Goal: Navigation & Orientation: Find specific page/section

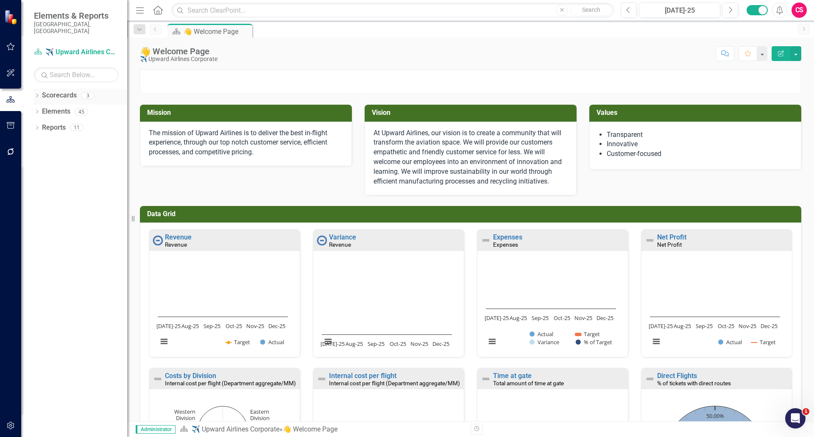
click at [39, 94] on icon "Dropdown" at bounding box center [37, 96] width 6 height 5
click at [67, 123] on link "[GEOGRAPHIC_DATA], [GEOGRAPHIC_DATA] Strategic Plan" at bounding box center [87, 128] width 81 height 10
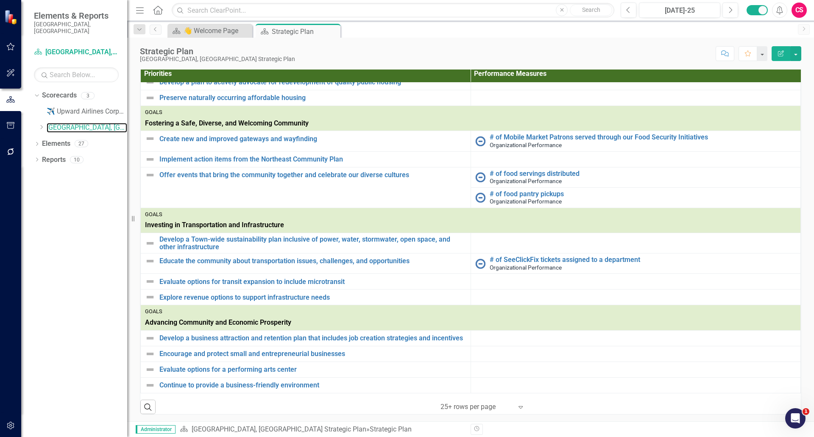
scroll to position [189, 0]
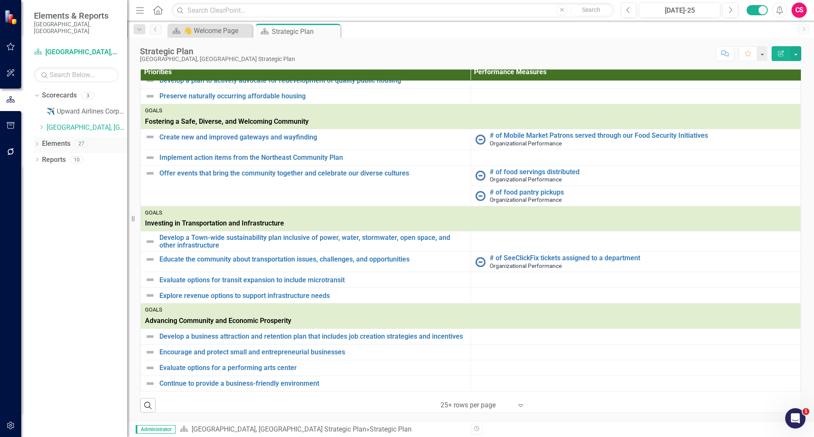
click at [55, 139] on link "Elements" at bounding box center [56, 144] width 28 height 10
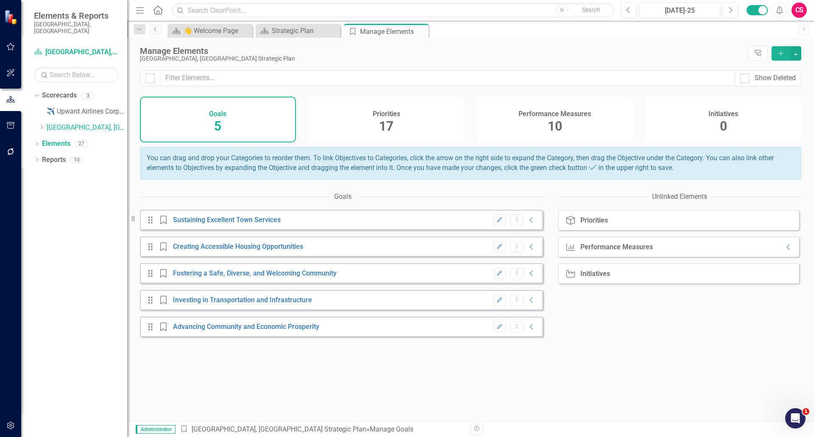
click at [416, 125] on div "Priorities 17" at bounding box center [386, 120] width 156 height 46
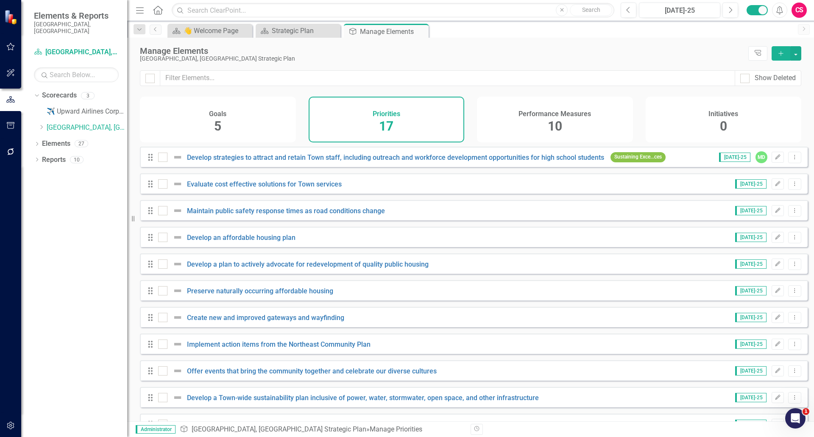
click at [575, 123] on div "Performance Measures 10" at bounding box center [555, 120] width 156 height 46
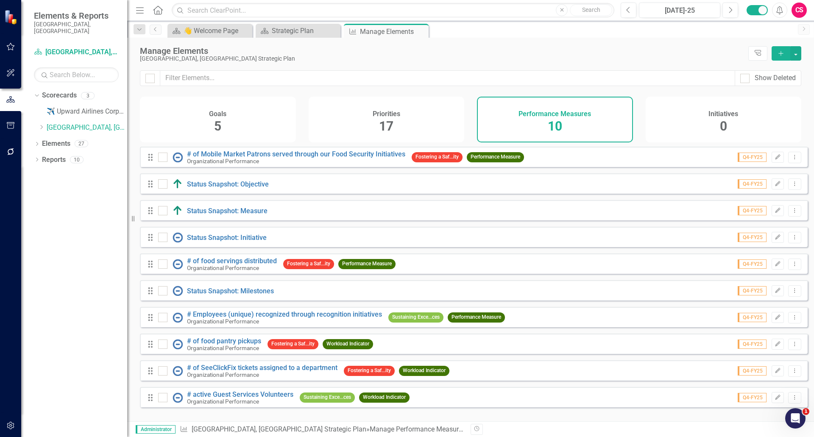
click at [207, 127] on div "Goals 5" at bounding box center [218, 120] width 156 height 46
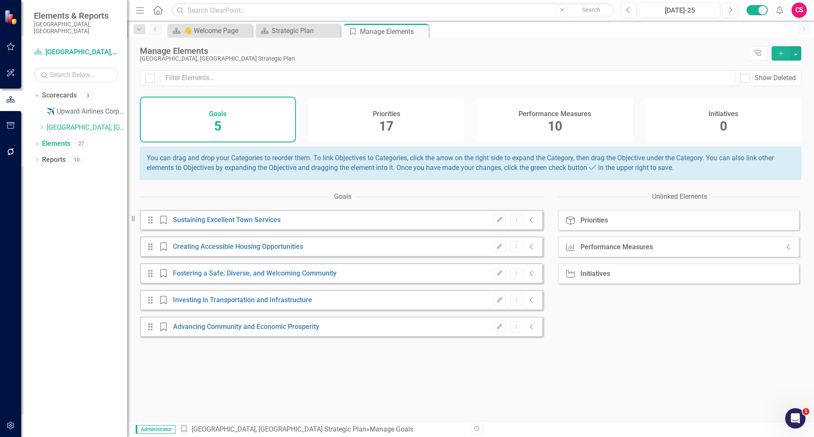
click at [552, 125] on span "10" at bounding box center [554, 126] width 14 height 15
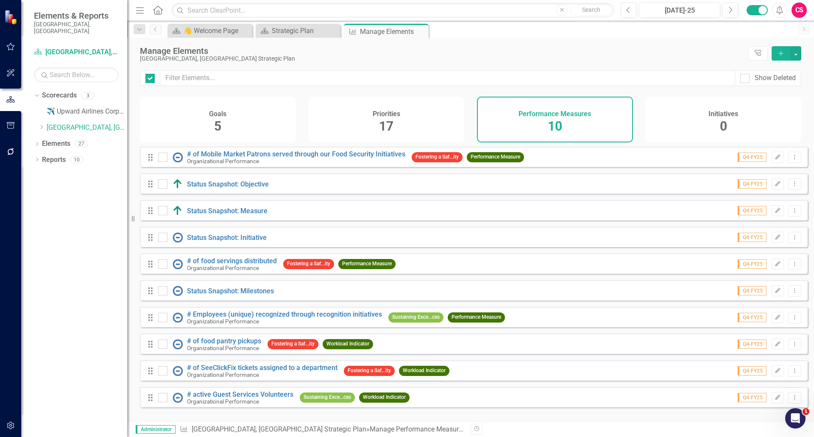
checkbox input "false"
click at [672, 5] on button "[DATE]-25" at bounding box center [679, 10] width 81 height 15
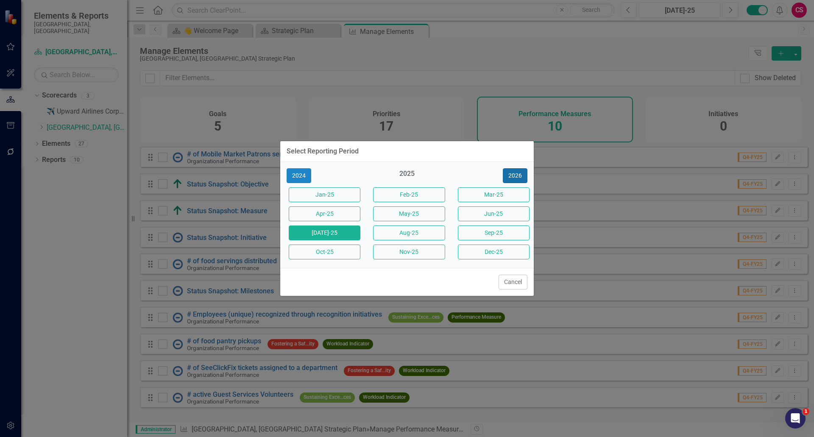
click at [519, 180] on button "2026" at bounding box center [515, 175] width 25 height 15
click at [514, 282] on button "Cancel" at bounding box center [512, 282] width 29 height 15
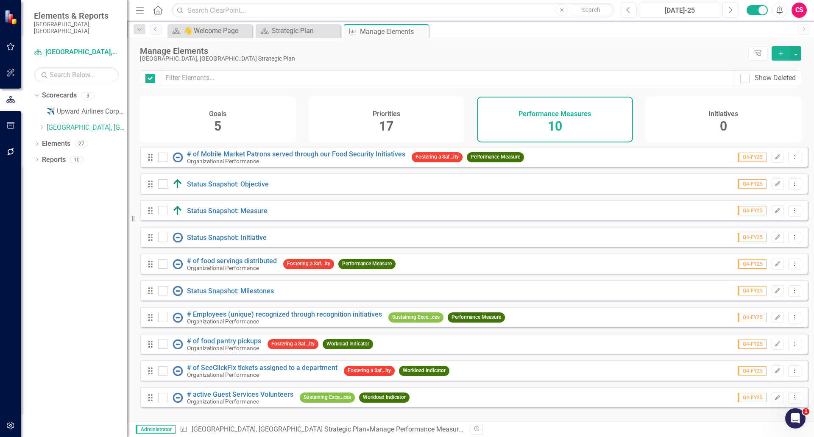
checkbox input "false"
click at [10, 423] on icon "button" at bounding box center [10, 425] width 9 height 7
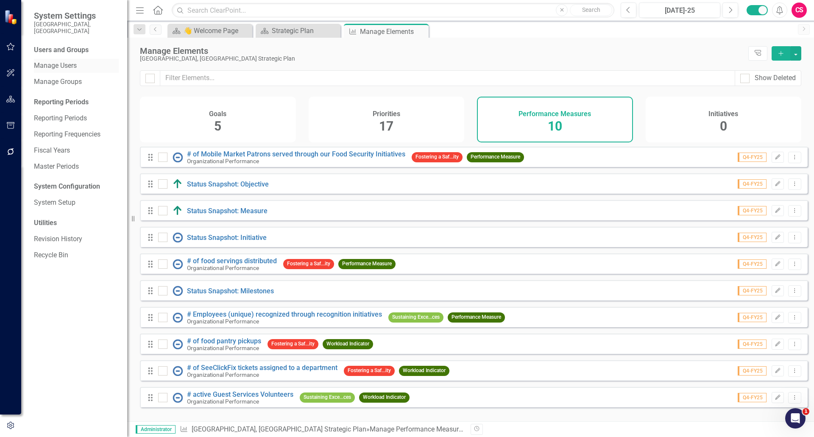
click at [65, 59] on div "Manage Users" at bounding box center [76, 66] width 85 height 14
click at [59, 61] on link "Manage Users" at bounding box center [76, 66] width 85 height 10
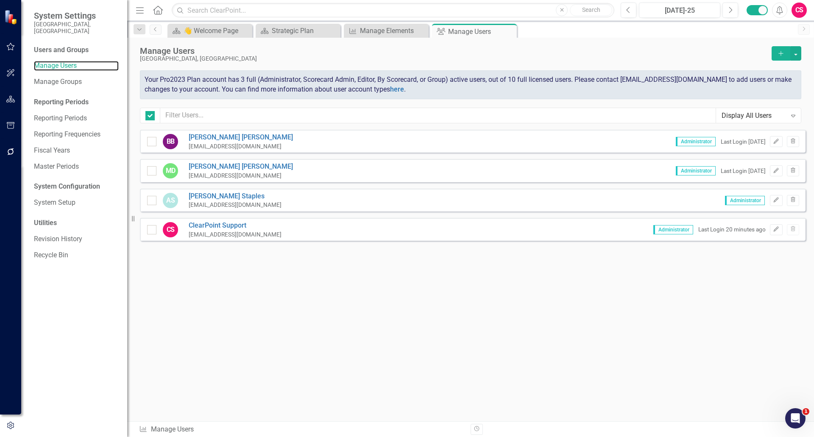
checkbox input "false"
click at [13, 97] on icon "button" at bounding box center [10, 99] width 9 height 7
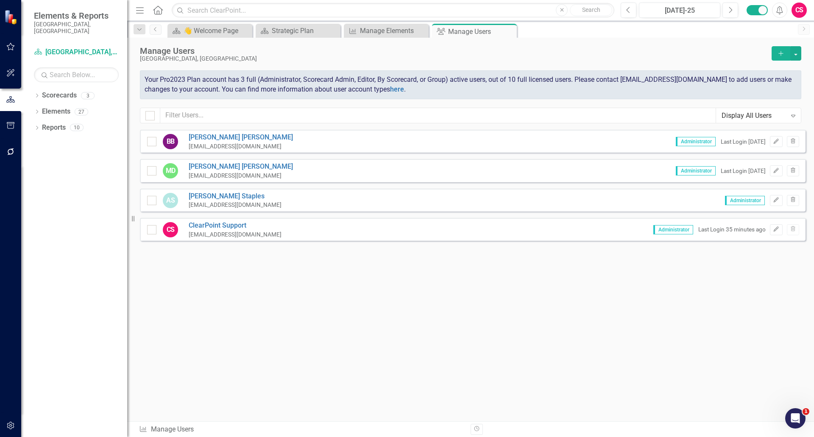
drag, startPoint x: 35, startPoint y: 89, endPoint x: 46, endPoint y: 100, distance: 15.6
click at [36, 94] on icon "Dropdown" at bounding box center [37, 96] width 6 height 5
click at [41, 125] on icon "Dropdown" at bounding box center [41, 127] width 6 height 5
click at [91, 121] on div "Dropdown [GEOGRAPHIC_DATA], [GEOGRAPHIC_DATA] Strategic Plan" at bounding box center [82, 128] width 89 height 14
click at [55, 153] on div "Elements" at bounding box center [56, 160] width 28 height 14
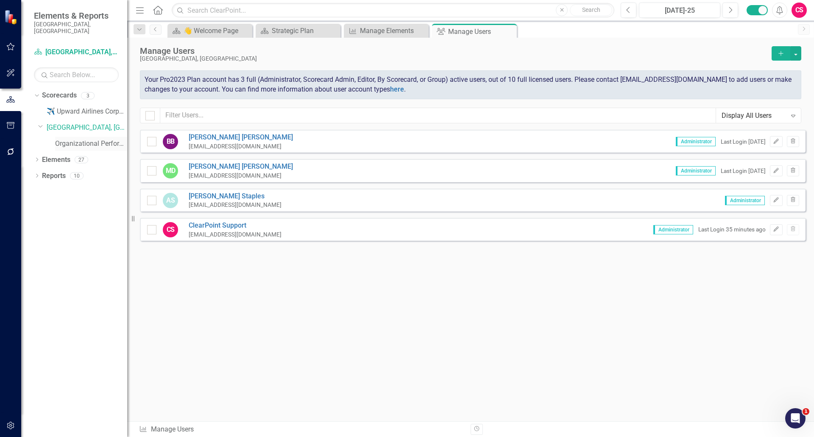
click at [77, 139] on link "Organizational Performance" at bounding box center [91, 144] width 72 height 10
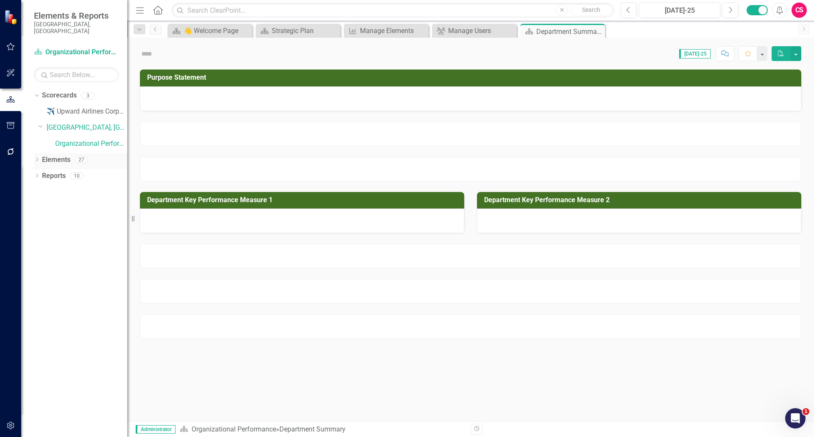
click at [64, 155] on link "Elements" at bounding box center [56, 160] width 28 height 10
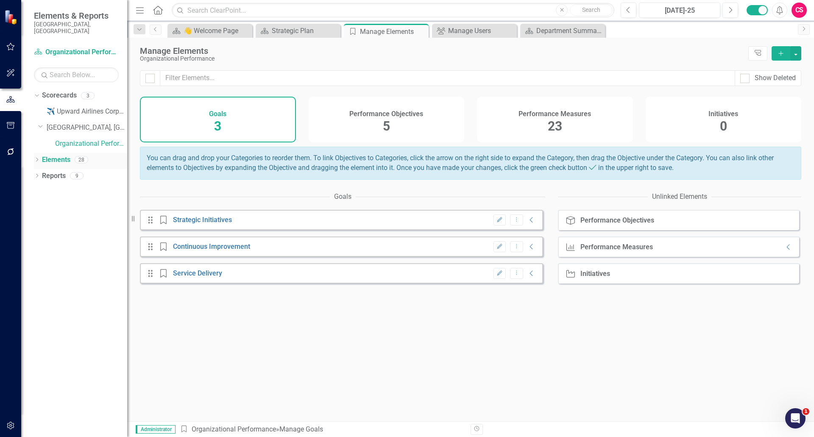
click at [42, 155] on link "Elements" at bounding box center [56, 160] width 28 height 10
click at [32, 153] on div "Dropdown Scorecards 3 ✈️ Upward Airlines Corporate Dropdown [GEOGRAPHIC_DATA], …" at bounding box center [74, 263] width 106 height 348
click at [36, 158] on icon "Dropdown" at bounding box center [37, 160] width 6 height 5
click at [561, 132] on span "23" at bounding box center [554, 126] width 14 height 15
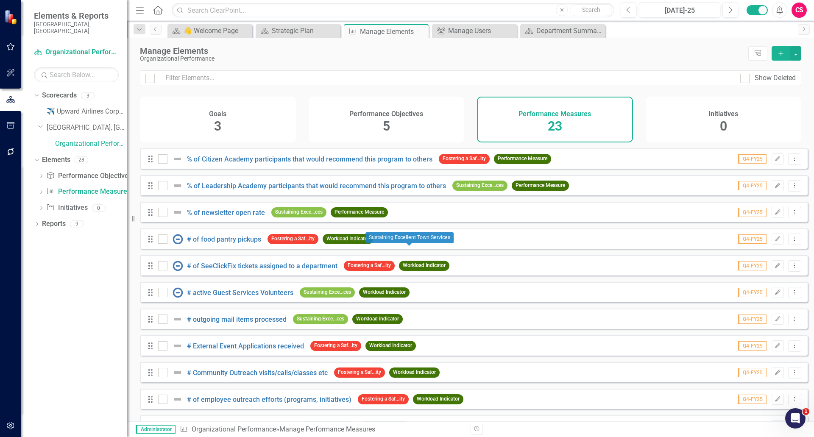
scroll to position [176, 0]
